Goal: Information Seeking & Learning: Learn about a topic

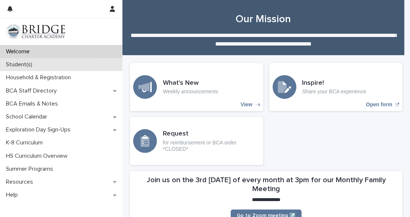
click at [24, 66] on p "Student(s)" at bounding box center [20, 64] width 35 height 7
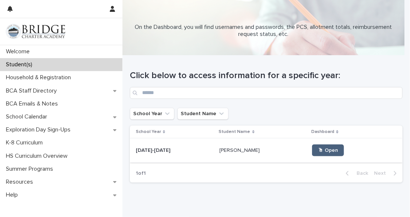
click at [318, 152] on span "🖱 Open" at bounding box center [328, 150] width 20 height 5
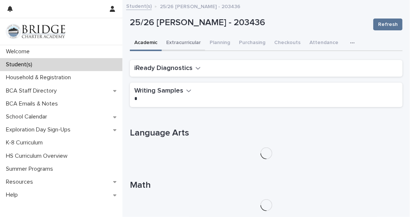
click at [188, 42] on button "Extracurricular" at bounding box center [183, 44] width 43 height 16
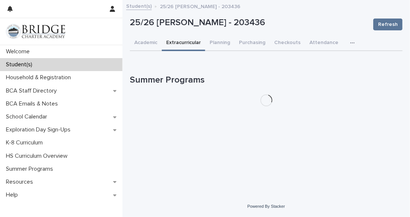
click at [269, 146] on div "Loading... Saving… Loading... Saving… 25/26 Woody, Ian - 203436 Refresh 25/26 W…" at bounding box center [266, 90] width 280 height 173
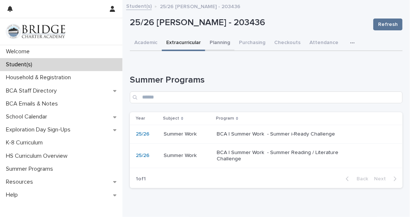
click at [221, 43] on button "Planning" at bounding box center [219, 44] width 29 height 16
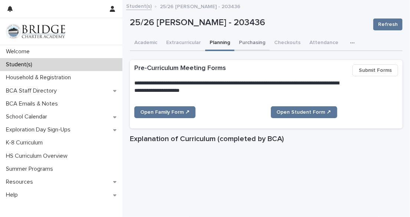
click at [254, 44] on button "Purchasing" at bounding box center [251, 44] width 35 height 16
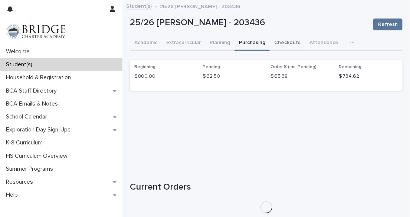
click at [286, 45] on button "Checkouts" at bounding box center [286, 44] width 35 height 16
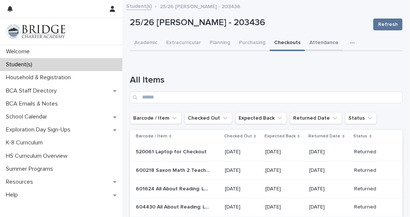
click at [324, 43] on button "Attendance" at bounding box center [324, 44] width 38 height 16
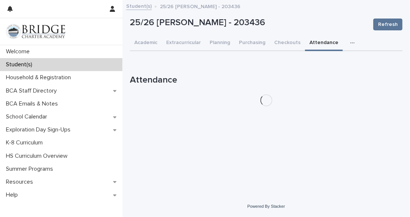
click at [350, 42] on icon "button" at bounding box center [352, 42] width 4 height 1
click at [322, 60] on span "General" at bounding box center [316, 61] width 19 height 5
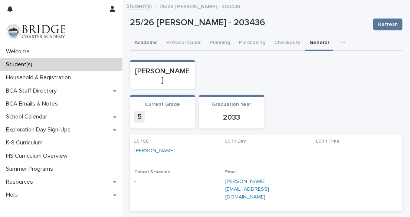
click at [149, 43] on button "Academic" at bounding box center [146, 44] width 32 height 16
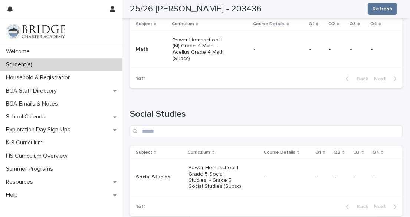
scroll to position [355, 0]
